Goal: Find contact information: Find contact information

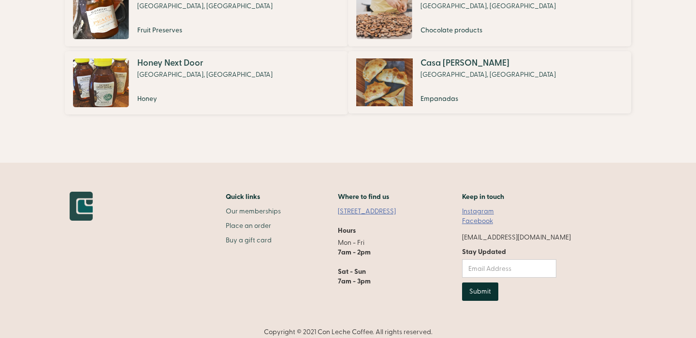
scroll to position [826, 0]
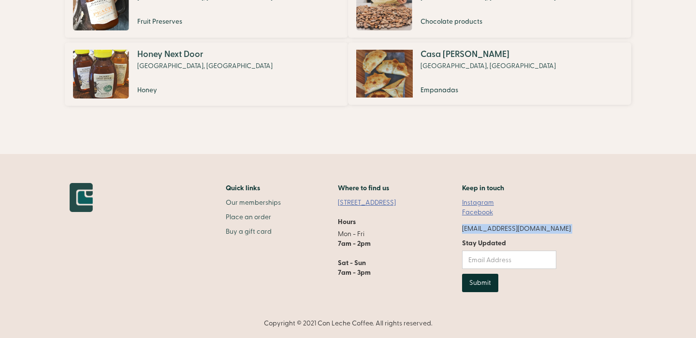
drag, startPoint x: 574, startPoint y: 231, endPoint x: 485, endPoint y: 227, distance: 89.0
click at [485, 227] on div "Quick links Our memberships Place an order Buy a gift card Where to find us [ST…" at bounding box center [348, 255] width 557 height 145
copy div "[EMAIL_ADDRESS][DOMAIN_NAME]"
click at [532, 228] on div "[EMAIL_ADDRESS][DOMAIN_NAME]" at bounding box center [516, 229] width 109 height 10
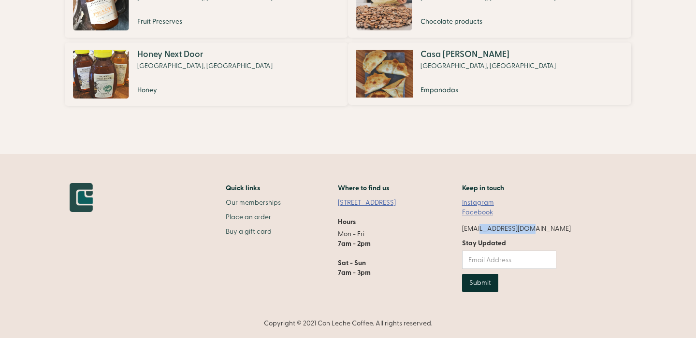
click at [532, 228] on div "[EMAIL_ADDRESS][DOMAIN_NAME]" at bounding box center [516, 229] width 109 height 10
copy div "[EMAIL_ADDRESS][DOMAIN_NAME]"
